Goal: Manage account settings

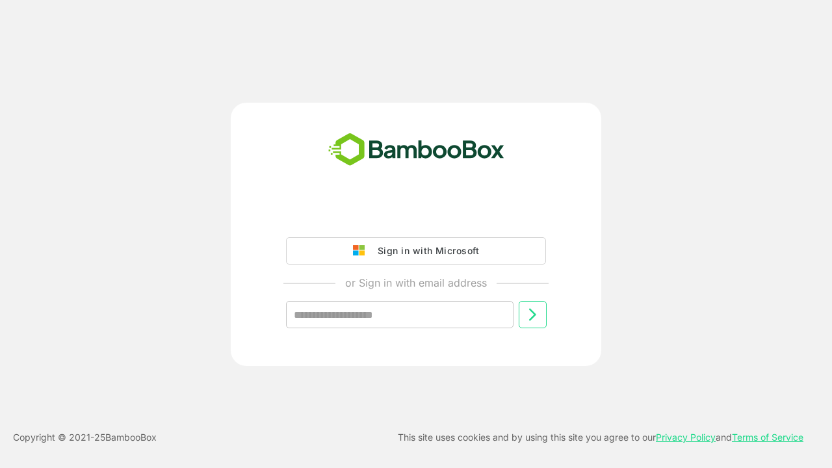
type input "**********"
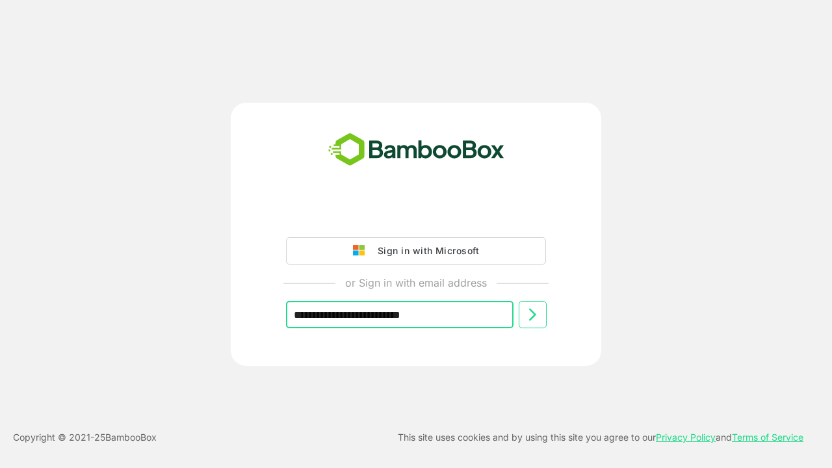
click at [532, 315] on icon at bounding box center [532, 315] width 16 height 16
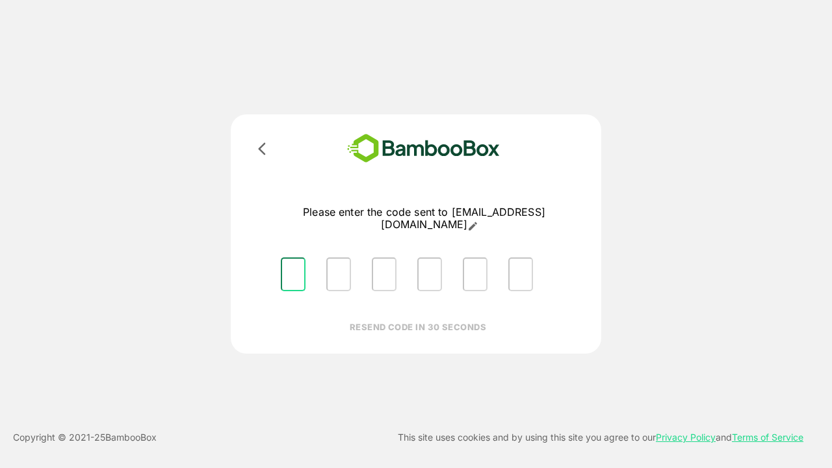
type input "*"
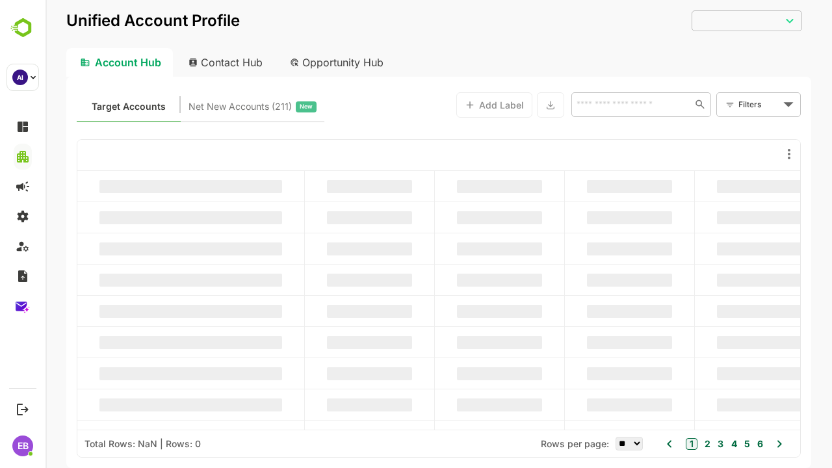
type input "**********"
